Goal: Information Seeking & Learning: Find specific fact

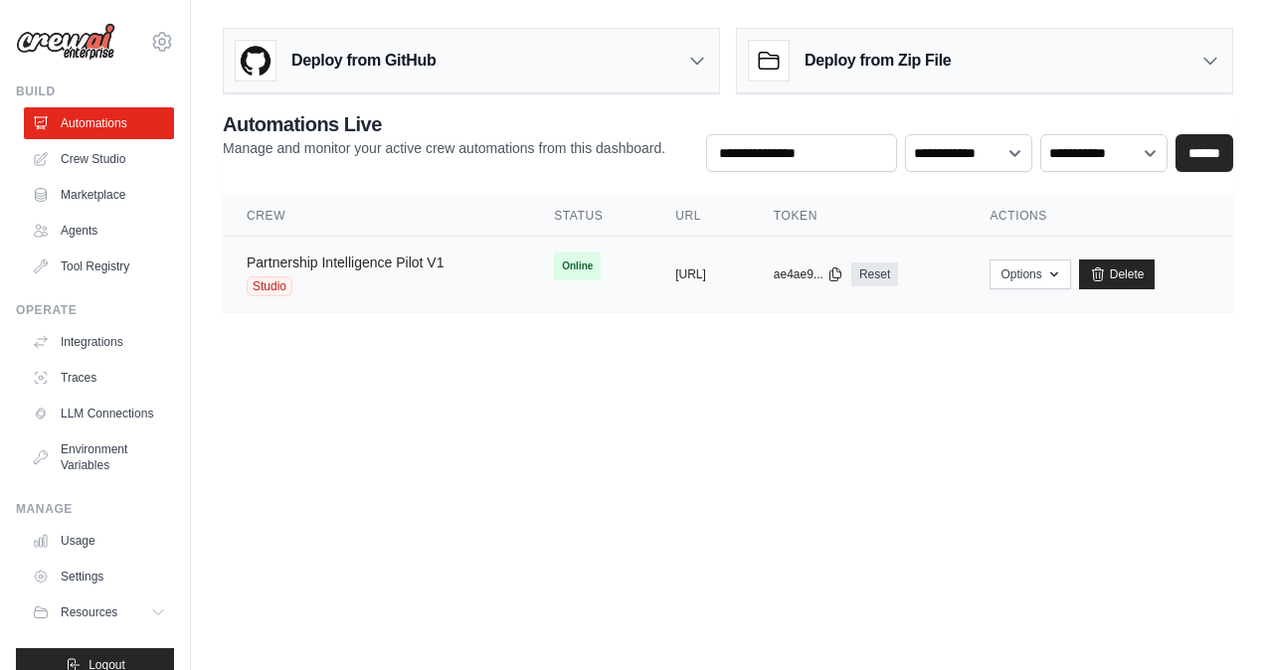
click at [348, 255] on link "Partnership Intelligence Pilot V1" at bounding box center [345, 263] width 197 height 16
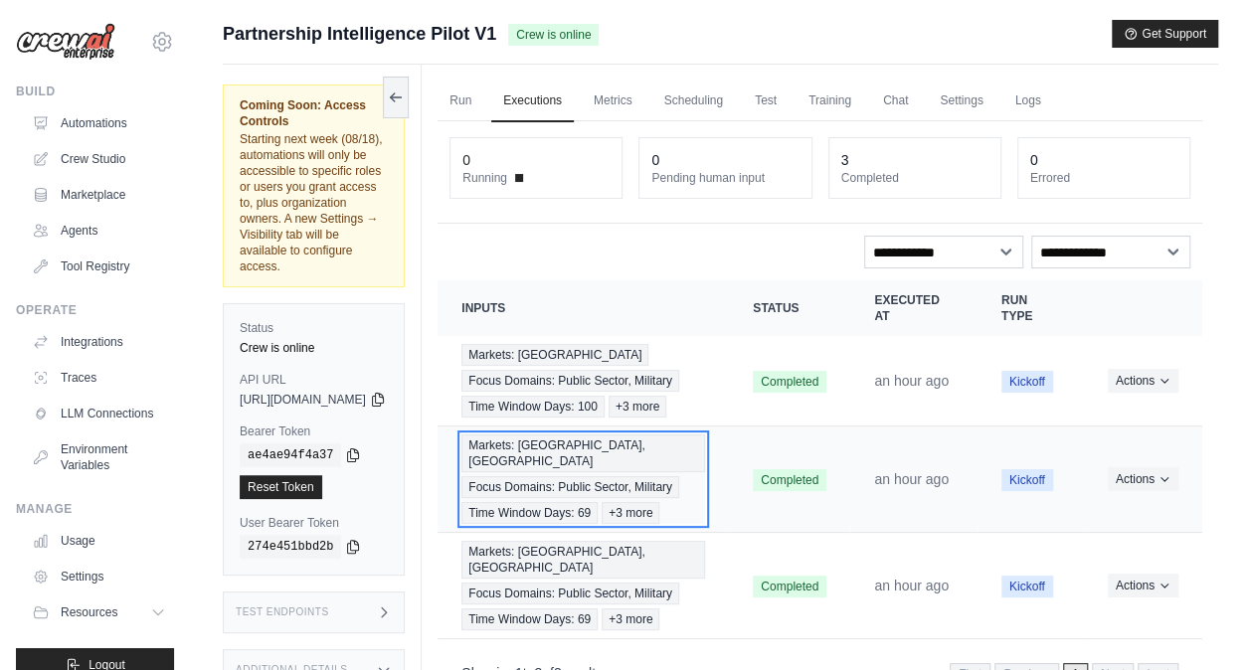
click at [605, 472] on span "Markets: Middle East, Africa" at bounding box center [584, 454] width 244 height 38
click at [603, 472] on span "Markets: Middle East, Africa" at bounding box center [584, 454] width 244 height 38
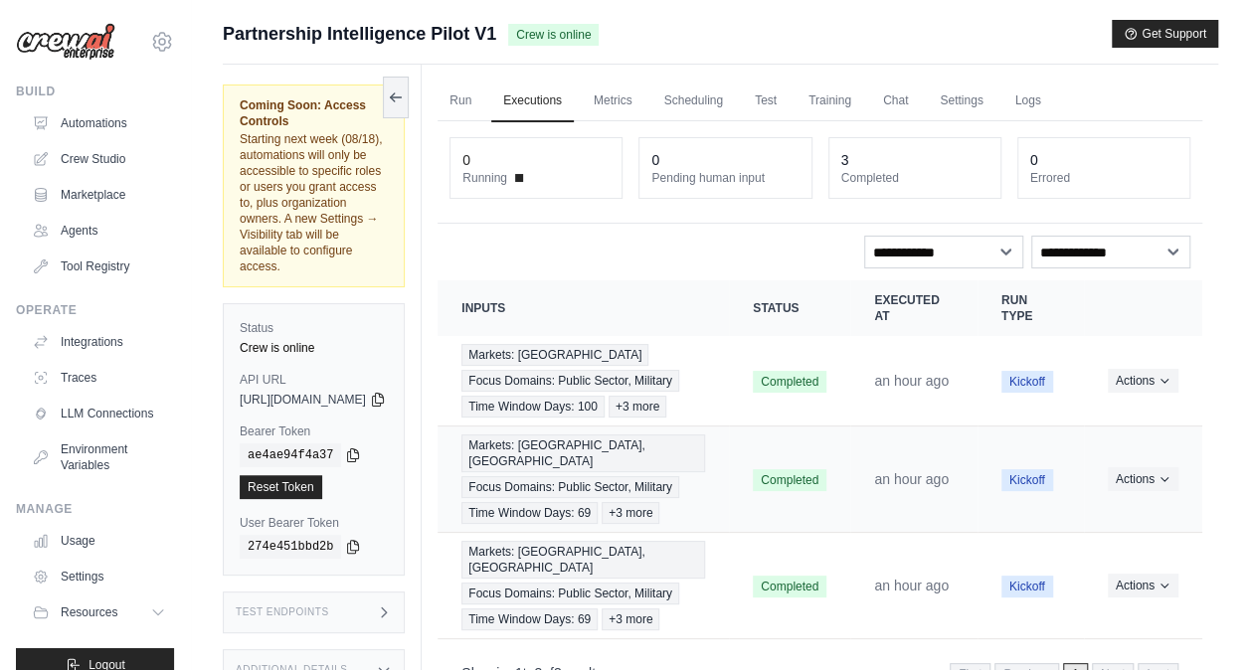
click at [709, 533] on td "Markets: Middle East, Africa Focus Domains: Public Sector, Military Time Window…" at bounding box center [583, 480] width 291 height 106
click at [1120, 490] on button "Actions" at bounding box center [1143, 478] width 71 height 24
click at [1103, 531] on link "View Details" at bounding box center [1114, 515] width 127 height 32
click at [1138, 490] on button "Actions" at bounding box center [1143, 478] width 71 height 24
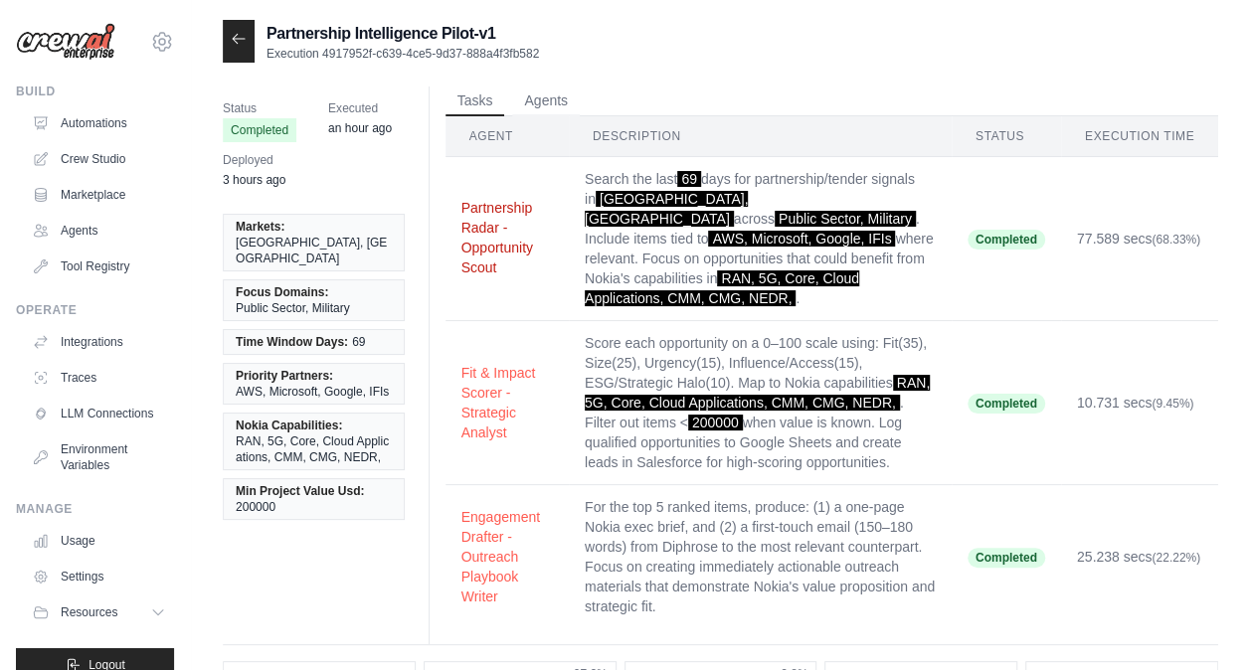
click at [507, 247] on button "Partnership Radar - Opportunity Scout" at bounding box center [508, 238] width 92 height 80
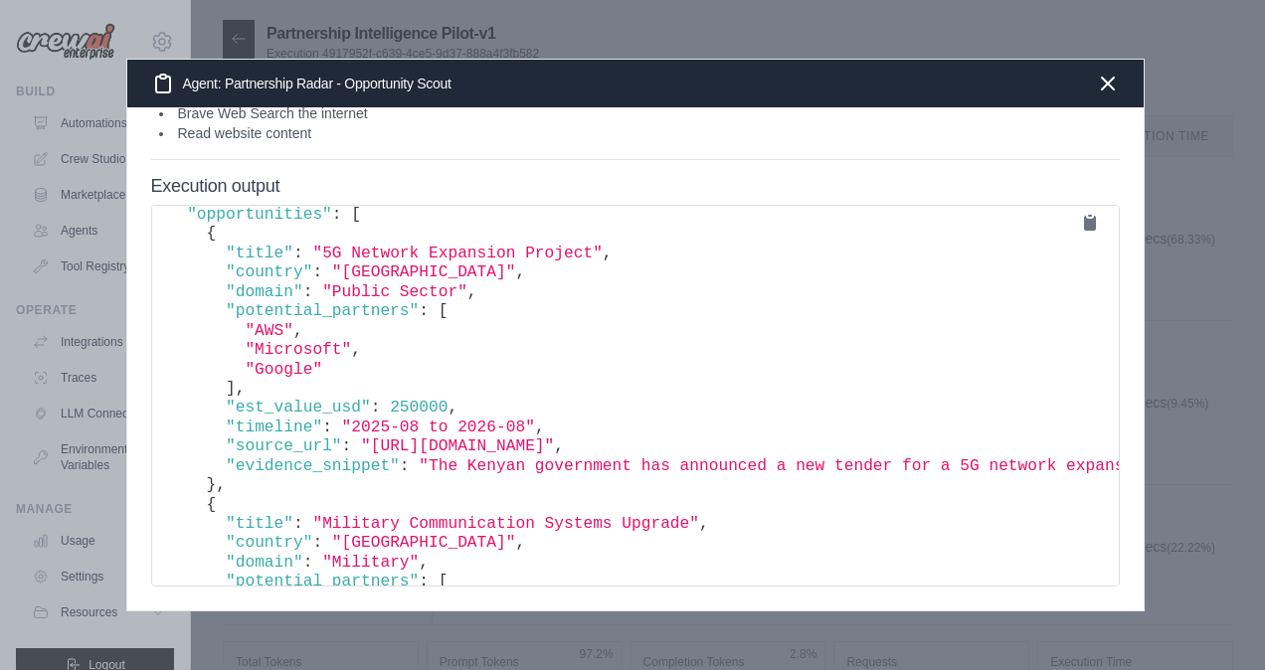
scroll to position [26, 0]
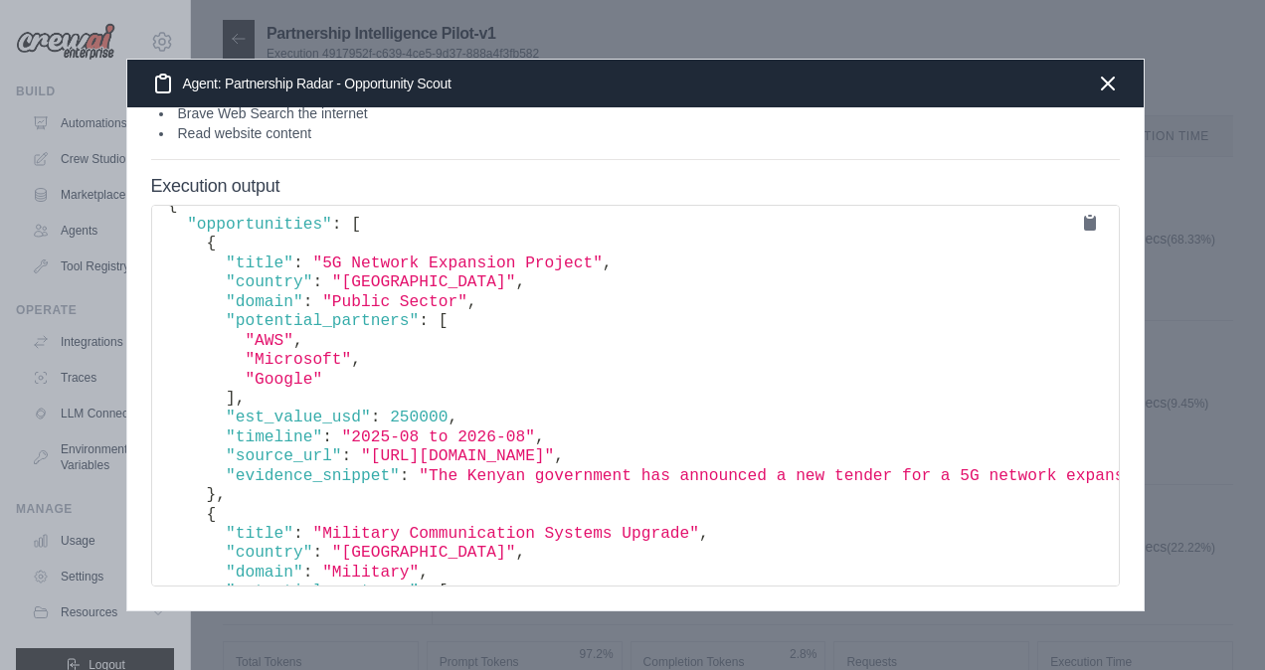
click at [564, 448] on span "," at bounding box center [559, 457] width 10 height 18
click at [1069, 561] on pre "{ "opportunities" : [ { "title" : "5G Network Expansion Project" , "country" : …" at bounding box center [635, 396] width 969 height 382
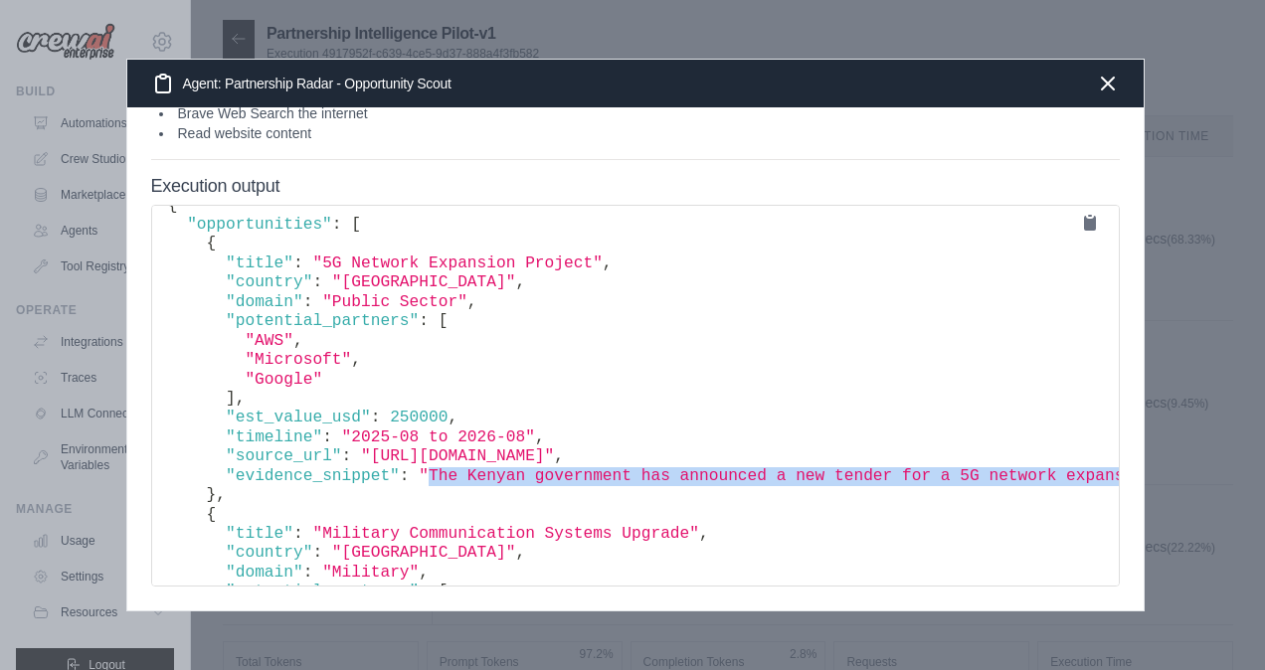
drag, startPoint x: 1047, startPoint y: 466, endPoint x: 398, endPoint y: 469, distance: 649.5
click at [419, 469] on span ""The Kenyan government has announced a new tender for a 5G network expansion pr…" at bounding box center [1095, 476] width 1353 height 18
copy span "The Kenyan government has announced a new tender for a 5G network expansion pro…"
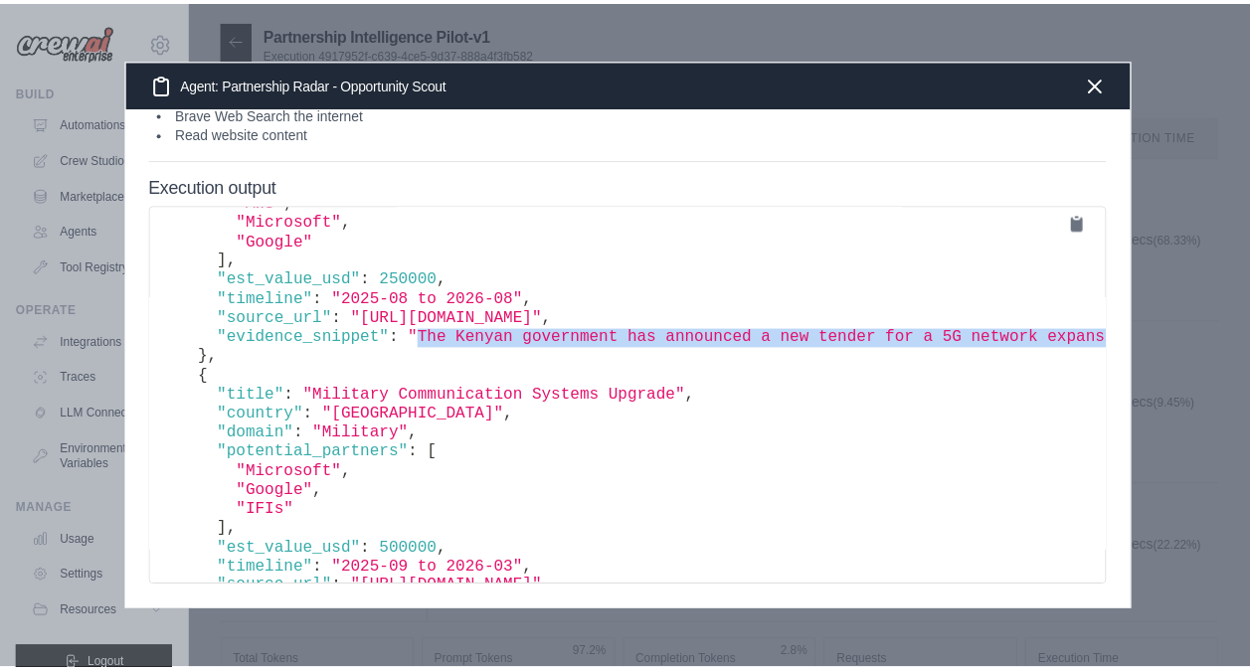
scroll to position [0, 6]
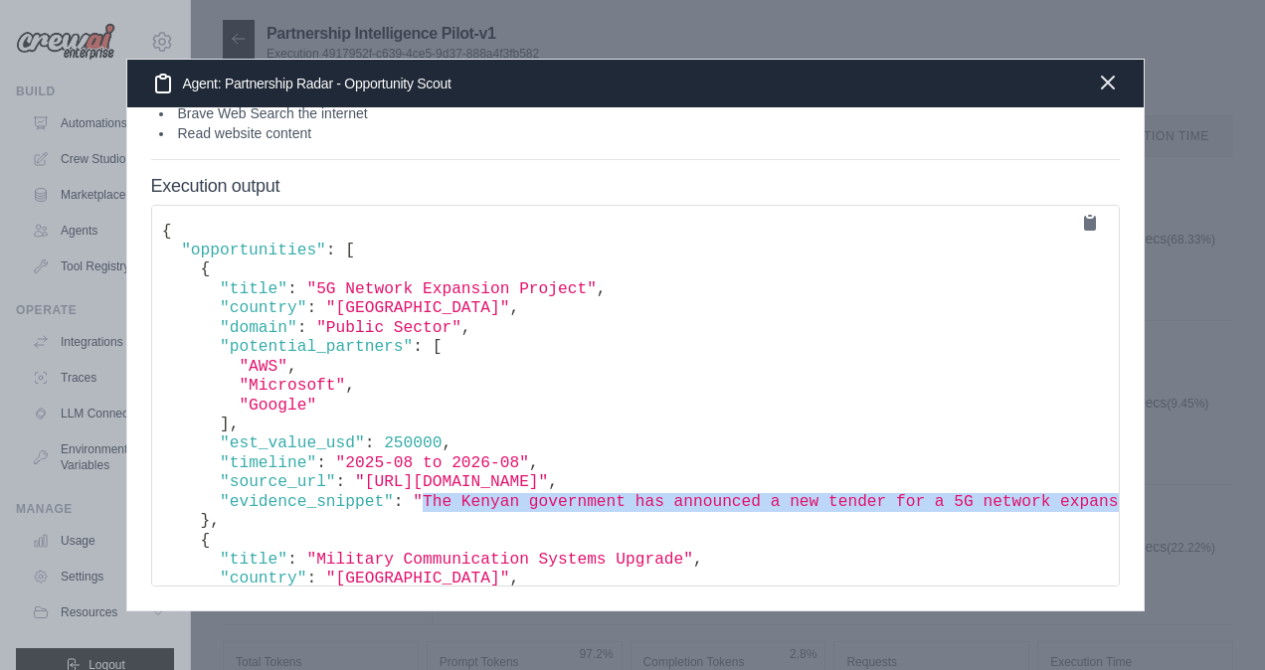
click at [1108, 71] on icon "button" at bounding box center [1108, 83] width 24 height 24
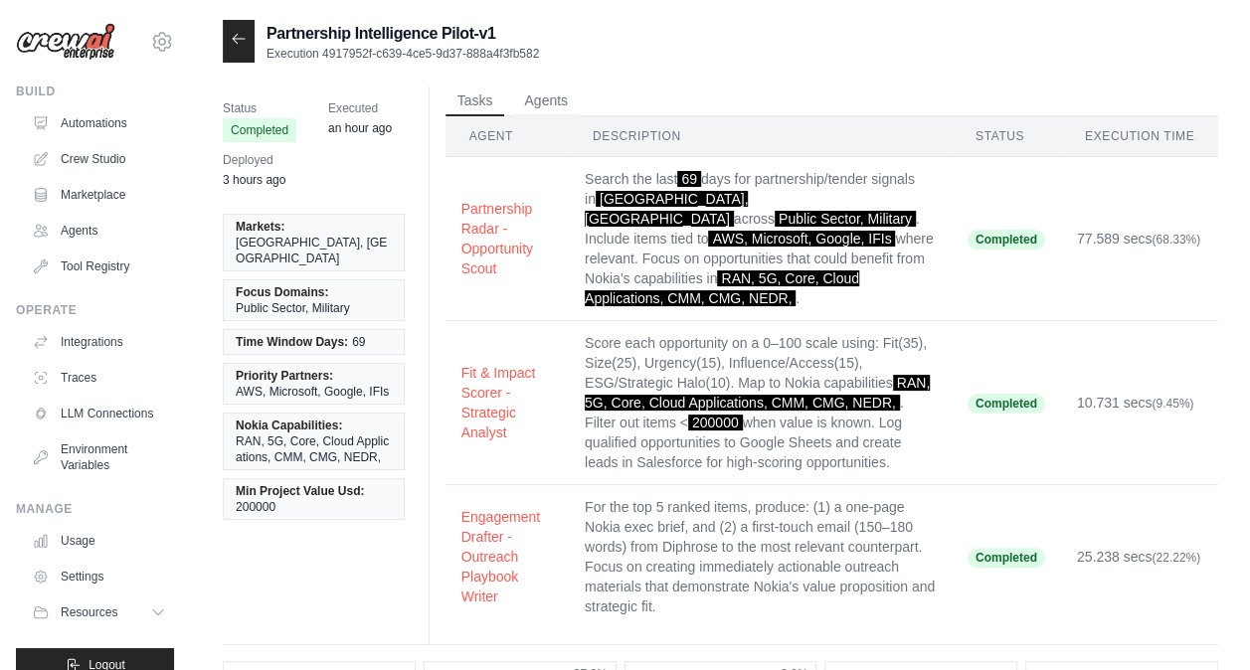
click at [652, 127] on th "Description" at bounding box center [760, 136] width 383 height 41
